Goal: Check status: Check status

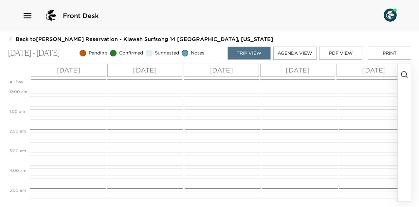
scroll to position [210, 0]
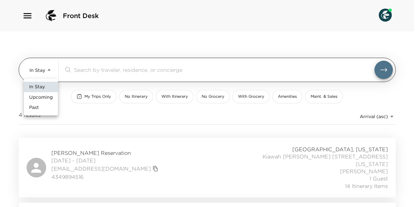
click at [48, 68] on body "Front Desk In Stay In-Stay ​ My Trips Only No Itinerary With Itinerary No Groce…" at bounding box center [209, 103] width 419 height 207
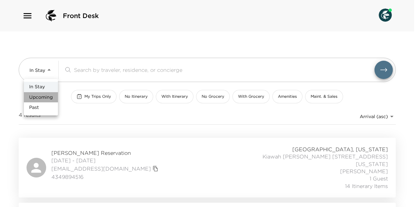
click at [47, 96] on span "Upcoming" at bounding box center [41, 97] width 24 height 7
type input "Upcoming"
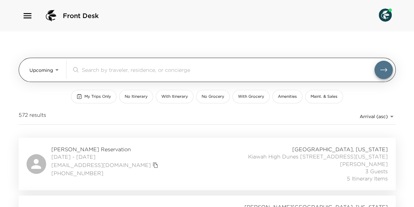
click at [94, 72] on input "search" at bounding box center [228, 70] width 293 height 8
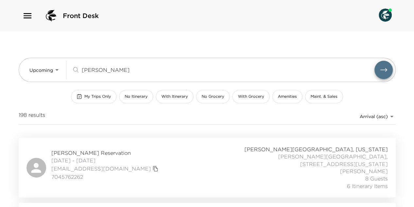
type input "fenn"
click at [183, 163] on div "Brian Fenn Reservation 10/01/2025 - 10/05/2025 bhfdestin@gmail.com 7045762262 R…" at bounding box center [208, 167] width 362 height 44
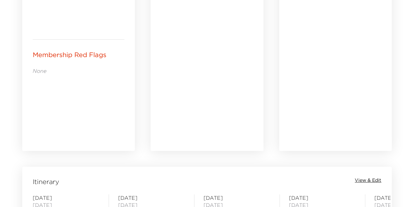
scroll to position [393, 0]
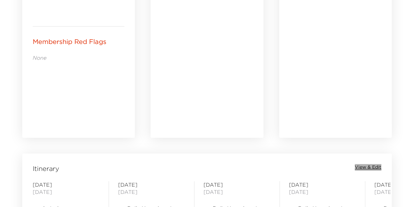
click at [367, 167] on span "View & Edit" at bounding box center [368, 167] width 27 height 7
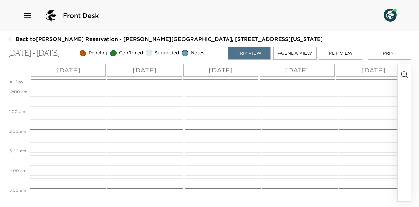
scroll to position [275, 0]
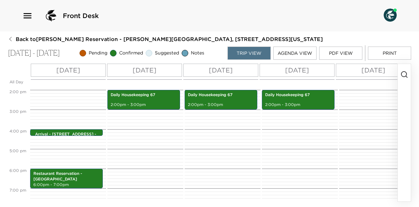
click at [338, 52] on button "PDF View" at bounding box center [340, 53] width 43 height 13
